Goal: Transaction & Acquisition: Purchase product/service

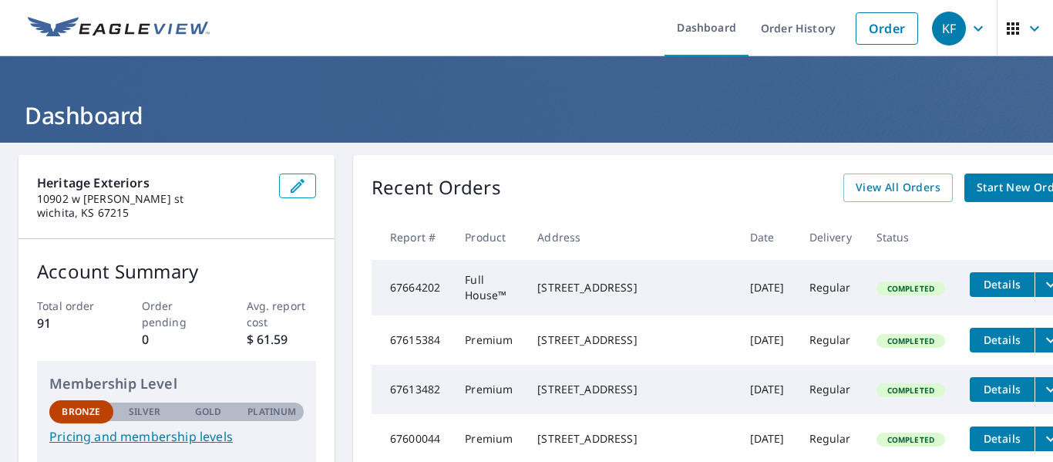
click at [976, 186] on span "Start New Order" at bounding box center [1020, 187] width 89 height 19
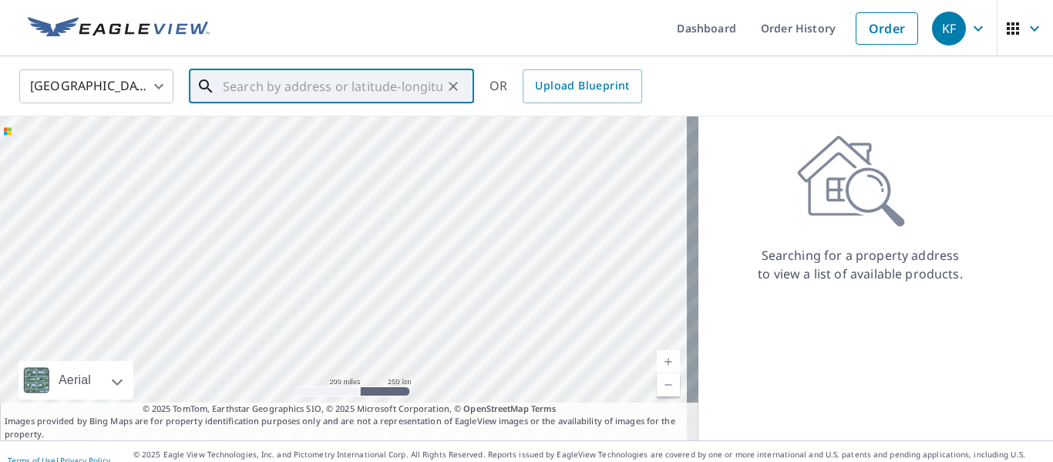
click at [300, 86] on input "text" at bounding box center [333, 86] width 220 height 43
paste input "2849 S Saint Paul St Wichita, Kansas 67217"
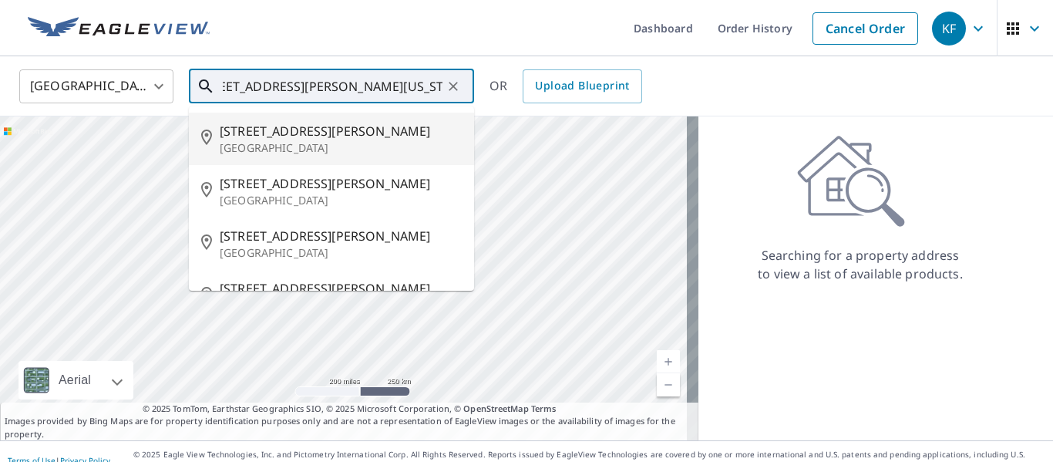
click at [291, 138] on span "2849 S Saint Paul St" at bounding box center [341, 131] width 242 height 18
type input "2849 S Saint Paul St Wichita, KS 67217"
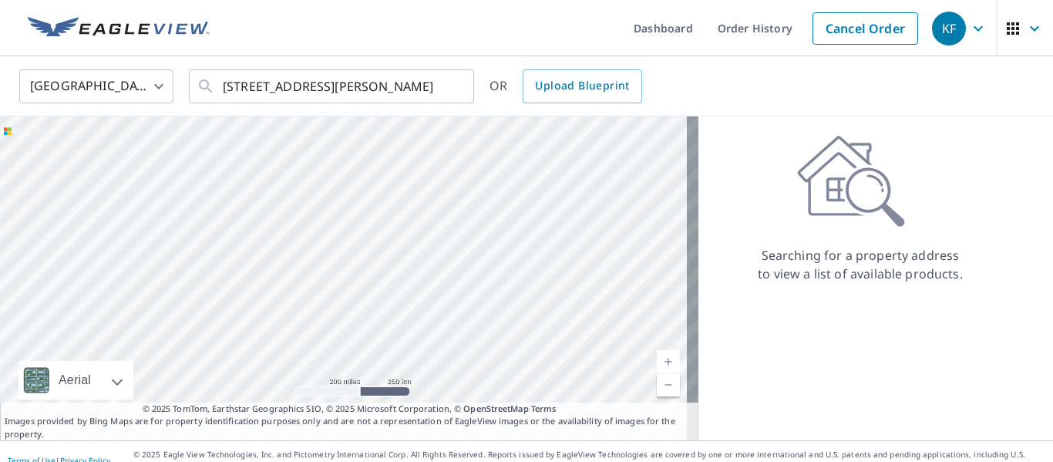
scroll to position [0, 0]
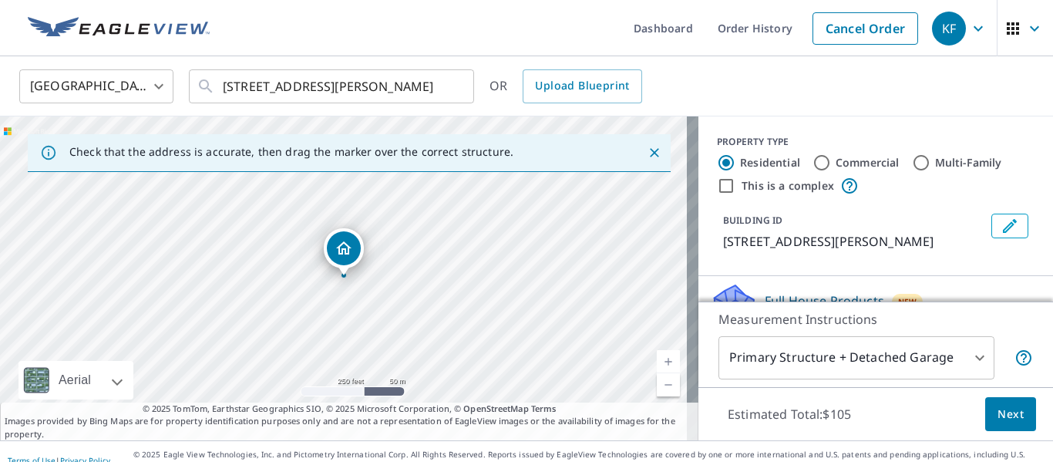
click at [657, 357] on link "Current Level 17, Zoom In" at bounding box center [668, 361] width 23 height 23
click at [657, 357] on link "Current Level 19, Zoom In" at bounding box center [668, 361] width 23 height 23
click at [657, 357] on link "Current Level 20, Zoom In Disabled" at bounding box center [668, 361] width 23 height 23
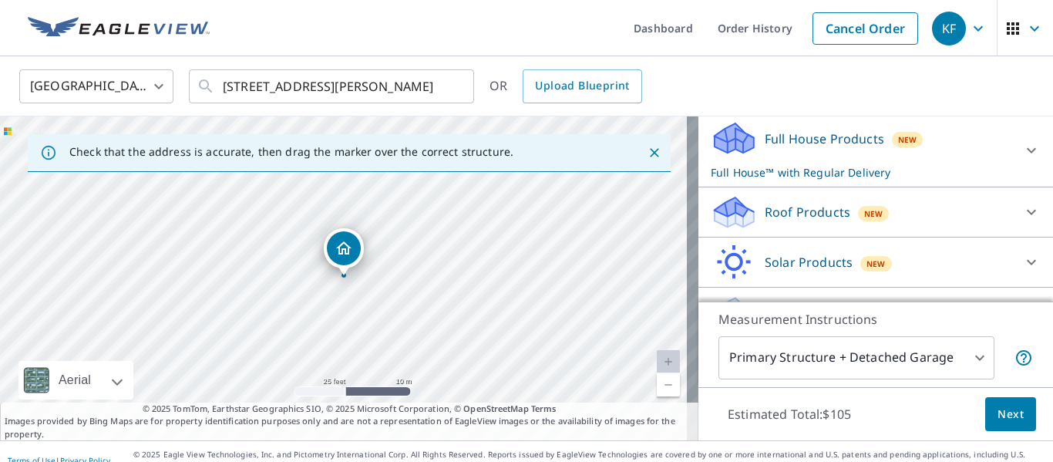
scroll to position [198, 0]
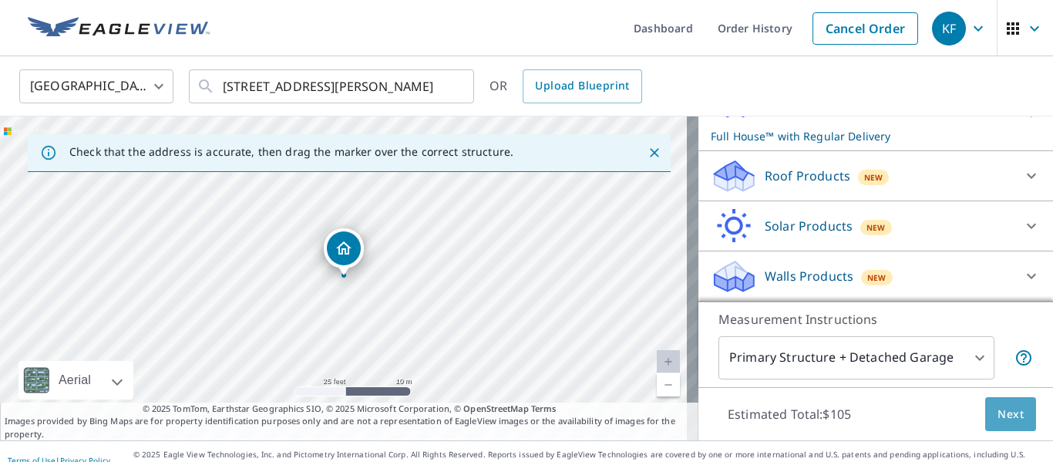
click at [1016, 425] on button "Next" at bounding box center [1010, 414] width 51 height 35
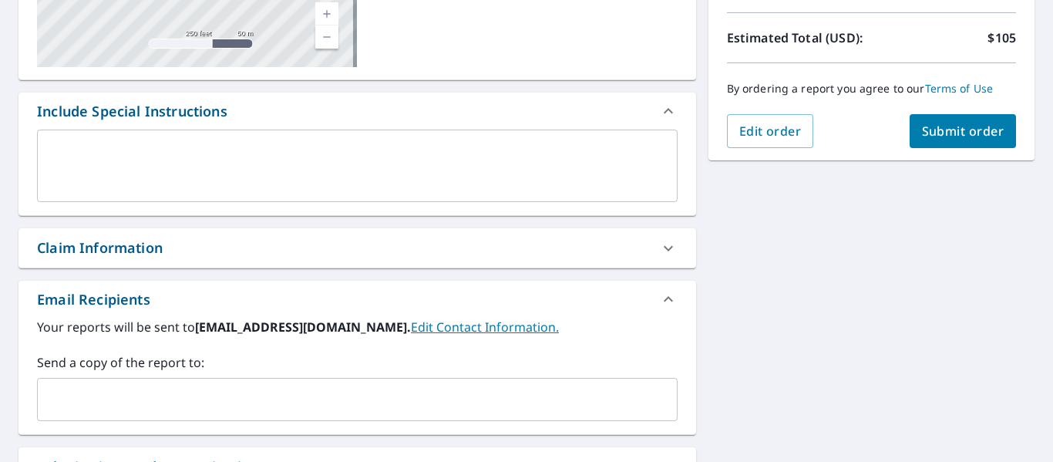
scroll to position [337, 0]
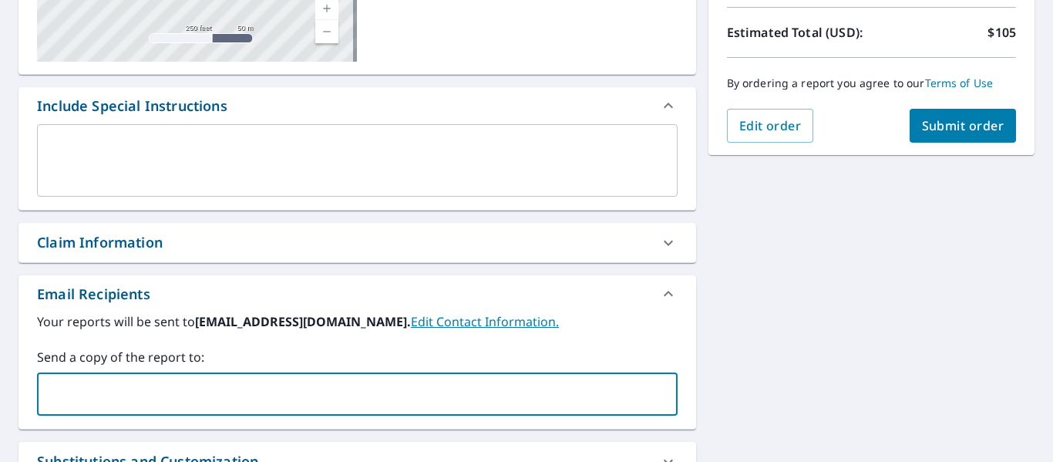
click at [324, 404] on input "text" at bounding box center [345, 393] width 603 height 29
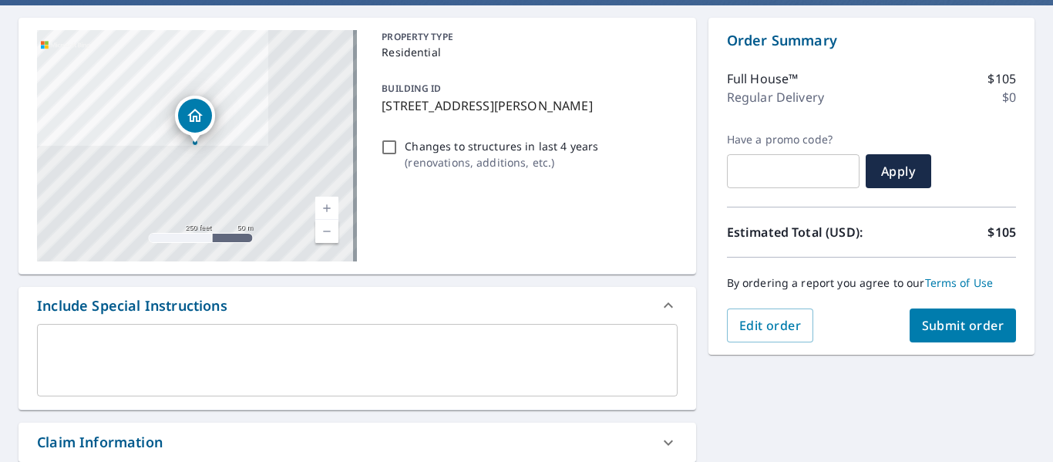
scroll to position [125, 0]
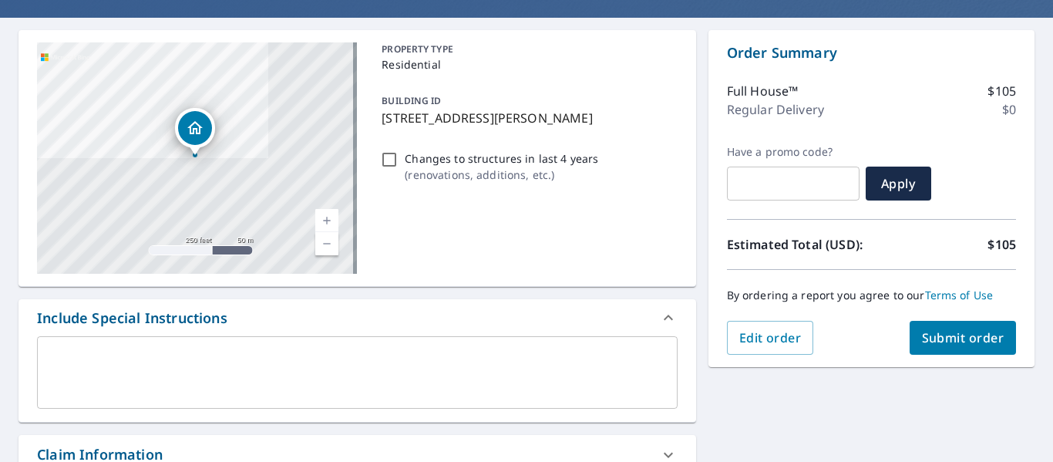
type input "daniel@heritageexteriorsllc.com"
click at [947, 341] on span "Submit order" at bounding box center [963, 337] width 82 height 17
checkbox input "true"
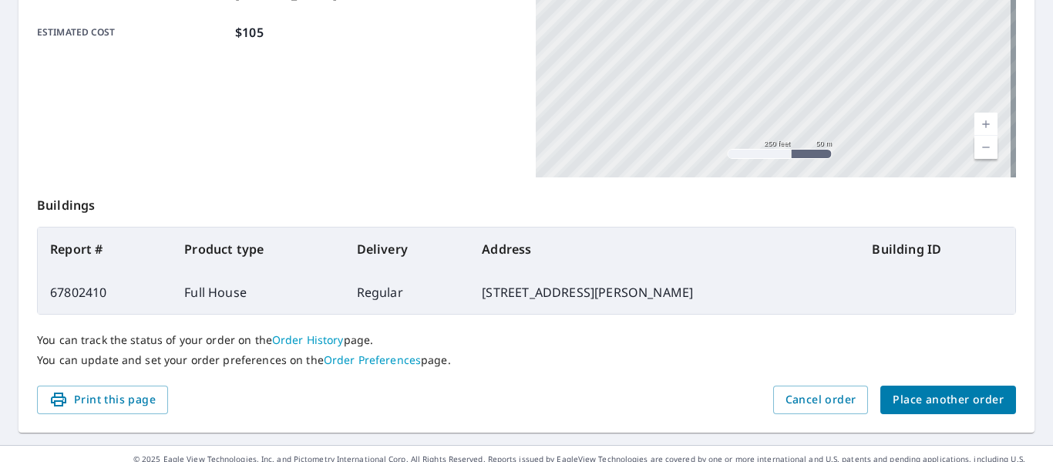
scroll to position [426, 0]
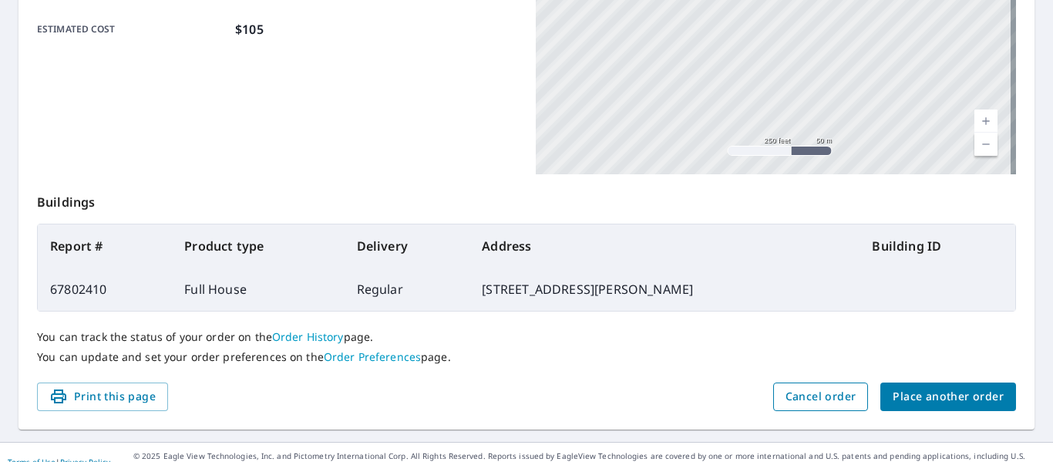
click at [811, 399] on span "Cancel order" at bounding box center [820, 396] width 71 height 19
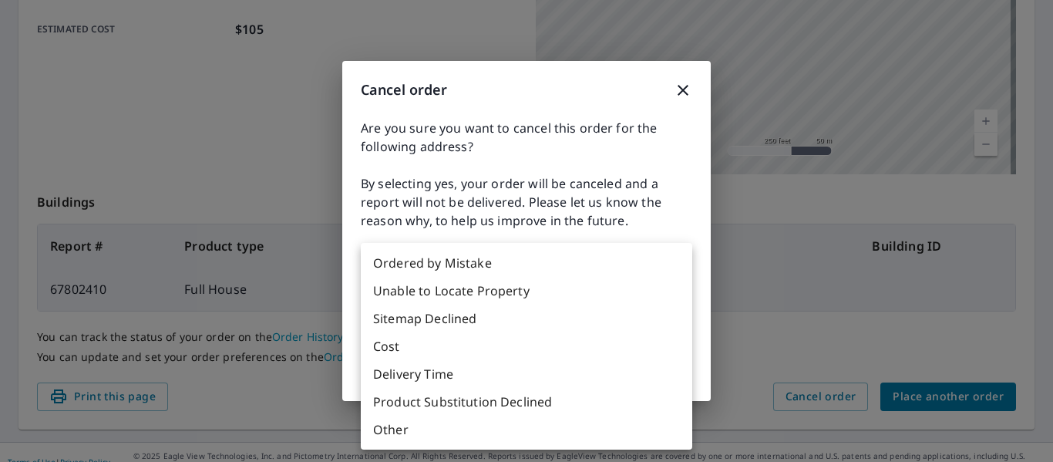
click at [546, 297] on body "KF KF Dashboard Order History Order KF Order Submitted Order details Product ty…" at bounding box center [526, 231] width 1053 height 462
click at [485, 267] on li "Ordered by Mistake" at bounding box center [526, 263] width 331 height 28
type input "30"
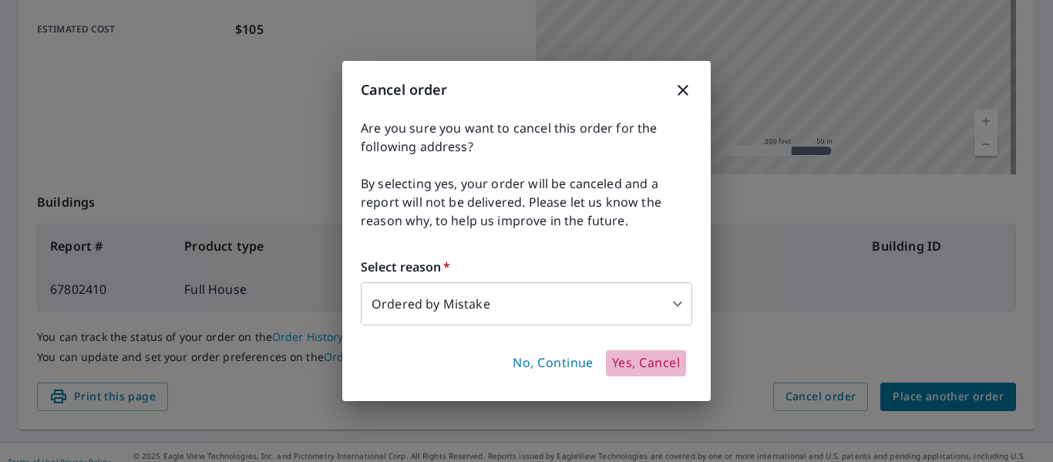
click at [629, 361] on span "Yes, Cancel" at bounding box center [646, 362] width 68 height 17
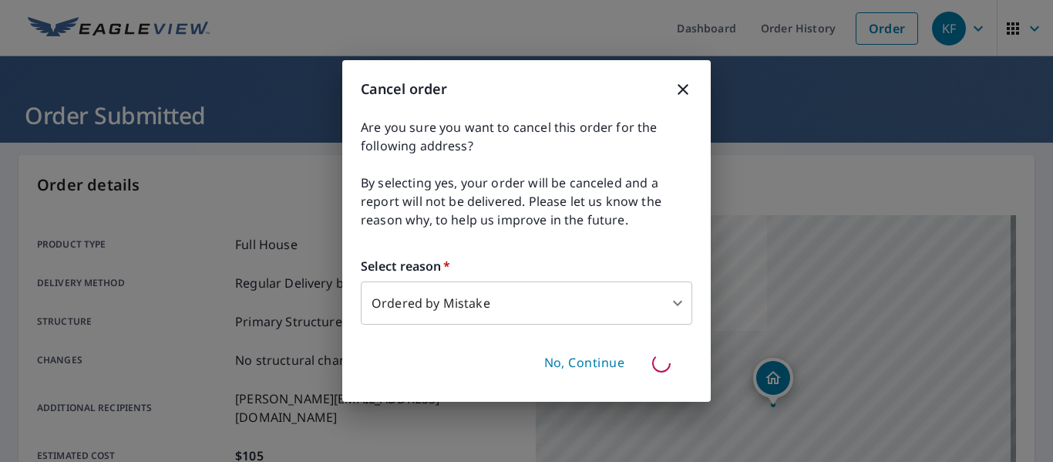
click at [667, 362] on div "No, Continue" at bounding box center [526, 363] width 331 height 40
click at [586, 370] on span "No, Continue" at bounding box center [584, 362] width 81 height 17
click at [678, 92] on icon "button" at bounding box center [683, 89] width 18 height 18
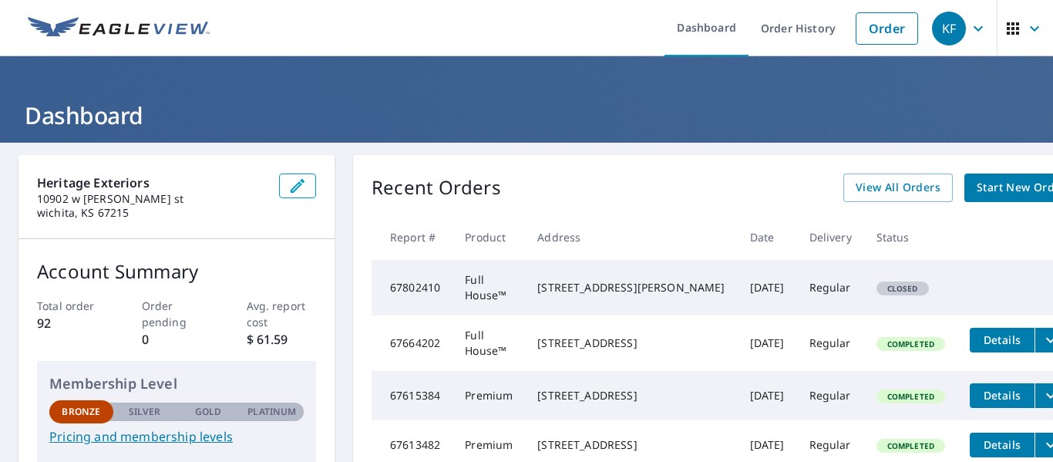
click at [647, 311] on td "[STREET_ADDRESS][PERSON_NAME]" at bounding box center [631, 287] width 212 height 55
click at [428, 301] on td "67802410" at bounding box center [411, 287] width 81 height 55
click at [864, 301] on td "Closed" at bounding box center [910, 287] width 93 height 55
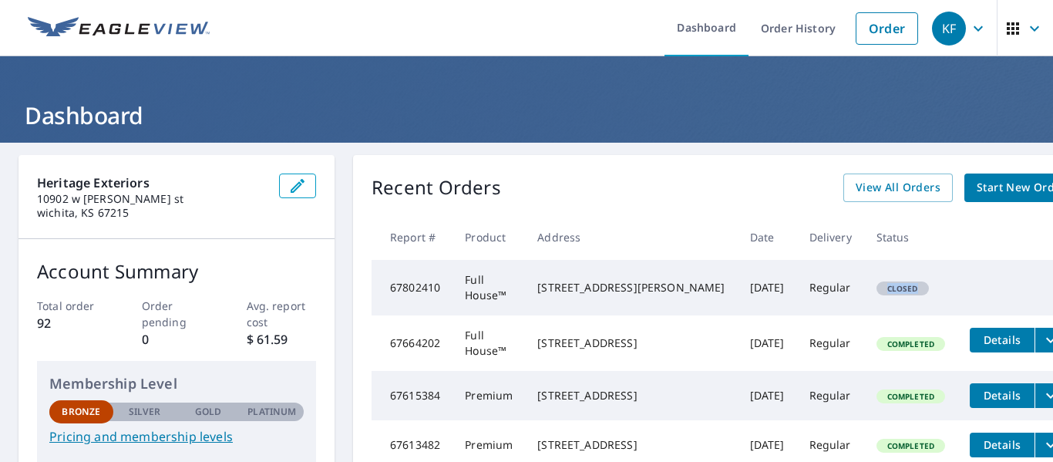
click at [864, 301] on td "Closed" at bounding box center [910, 287] width 93 height 55
click at [911, 305] on tr "67802410 Full House™ [STREET_ADDRESS][PERSON_NAME] [DATE] Regular Closed" at bounding box center [724, 287] width 707 height 55
